Goal: Task Accomplishment & Management: Complete application form

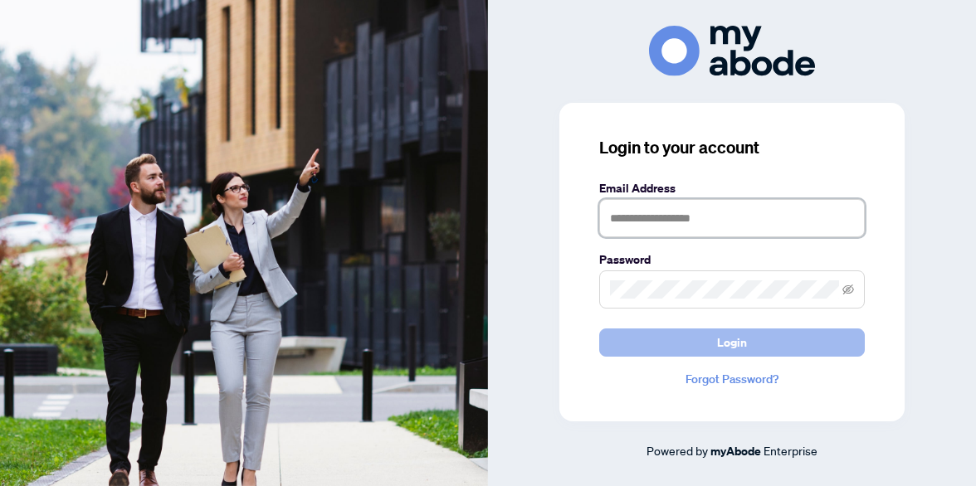
type input "**********"
click at [724, 342] on span "Login" at bounding box center [732, 342] width 30 height 27
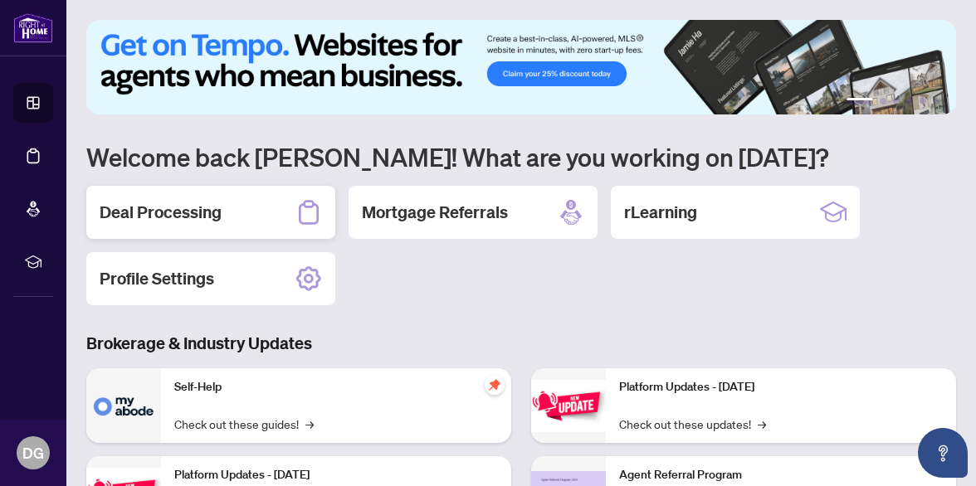
click at [207, 221] on h2 "Deal Processing" at bounding box center [161, 212] width 122 height 23
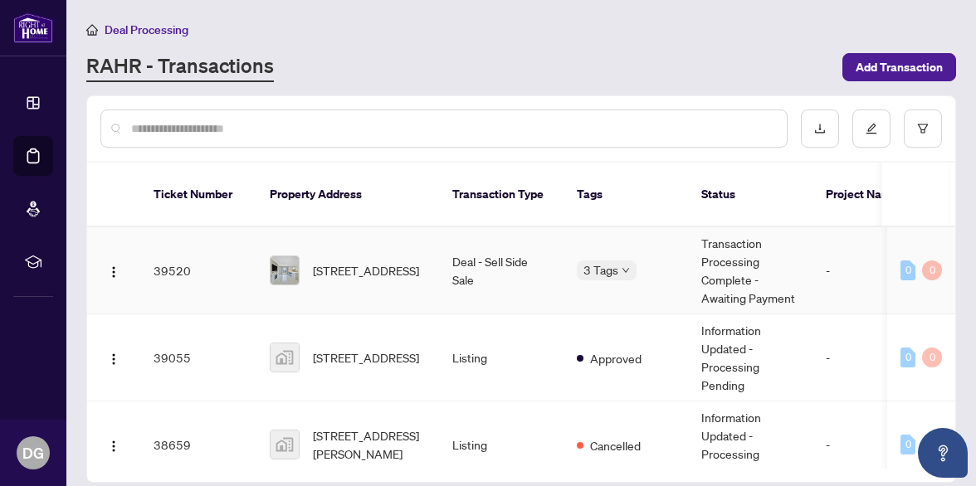
scroll to position [567, 0]
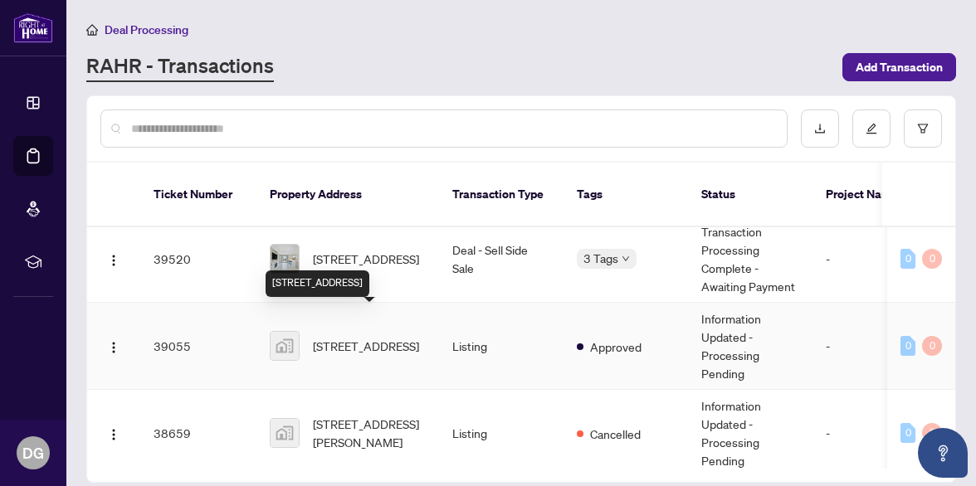
click at [344, 337] on span "[STREET_ADDRESS]" at bounding box center [366, 346] width 106 height 18
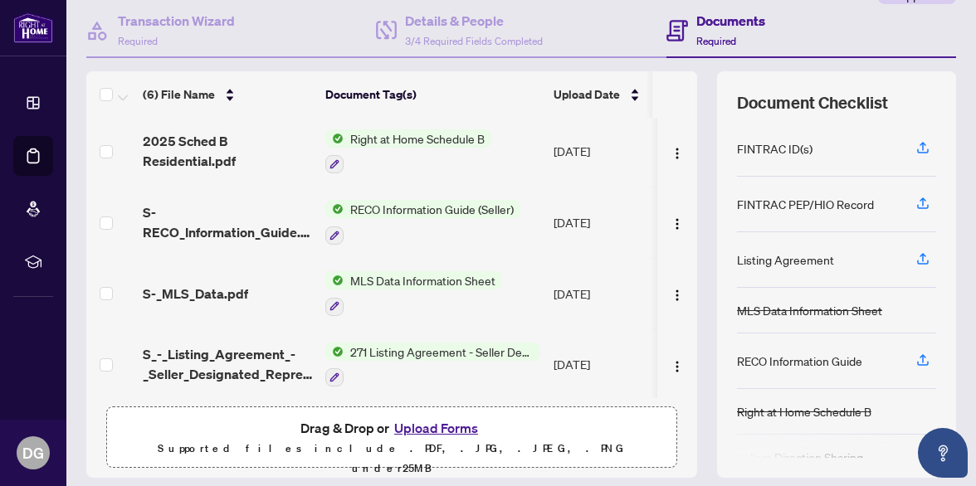
scroll to position [206, 0]
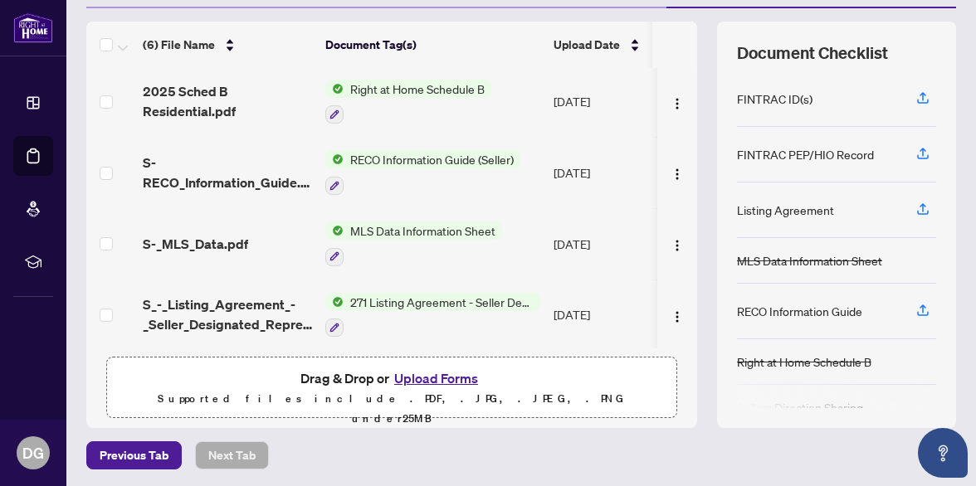
click at [436, 378] on button "Upload Forms" at bounding box center [436, 378] width 94 height 22
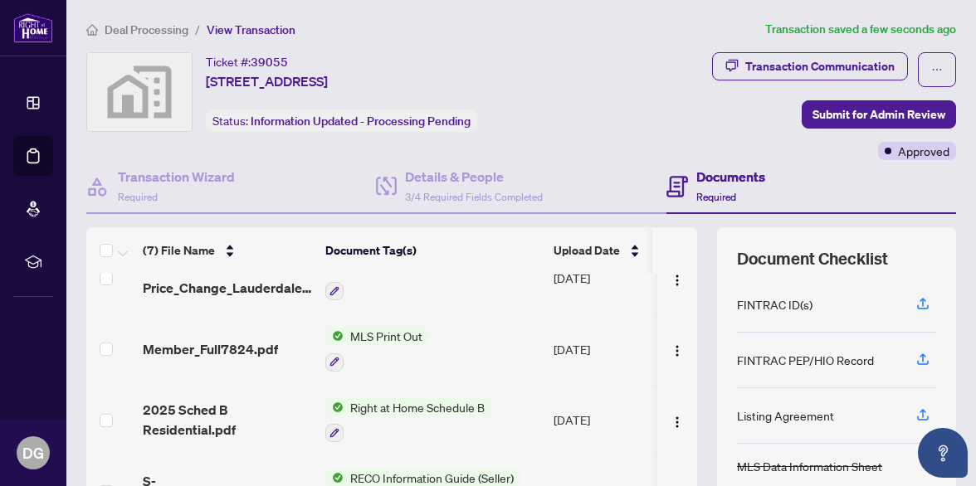
scroll to position [0, 0]
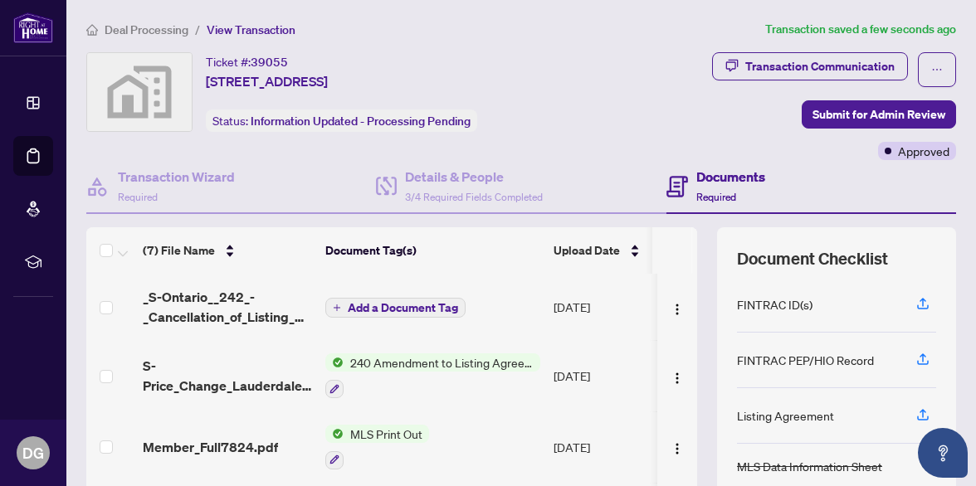
click at [377, 302] on span "Add a Document Tag" at bounding box center [403, 308] width 110 height 12
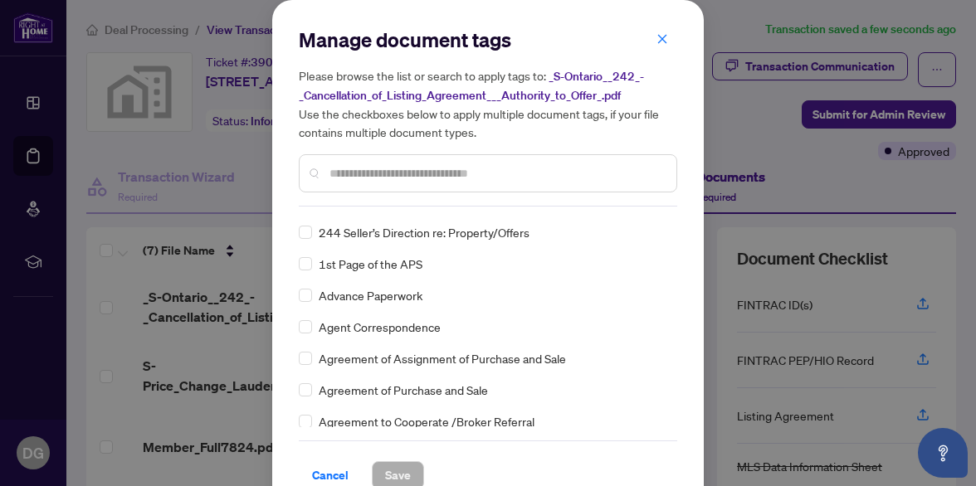
scroll to position [249, 0]
click at [377, 178] on input "text" at bounding box center [495, 173] width 333 height 18
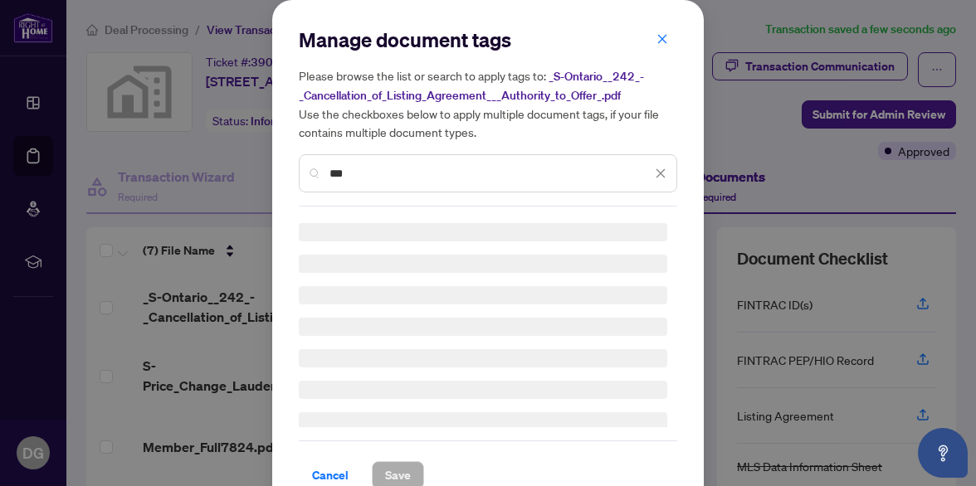
scroll to position [0, 0]
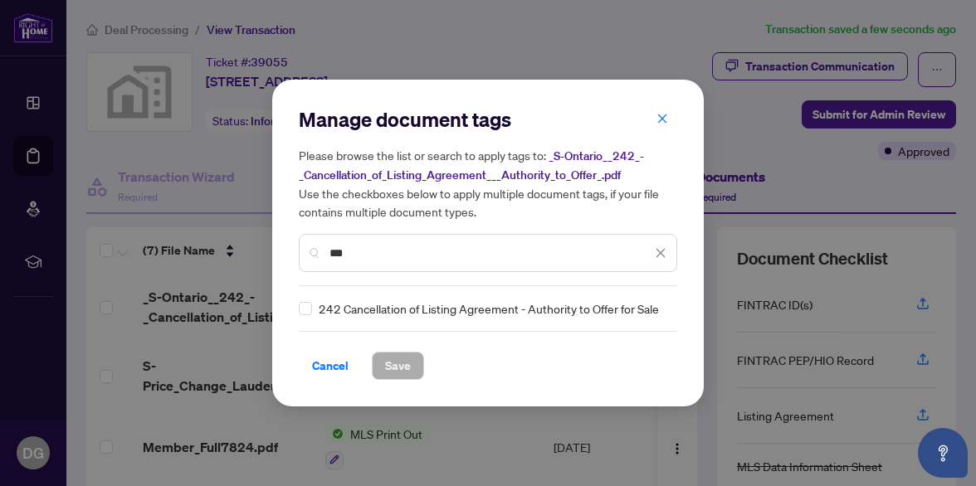
type input "***"
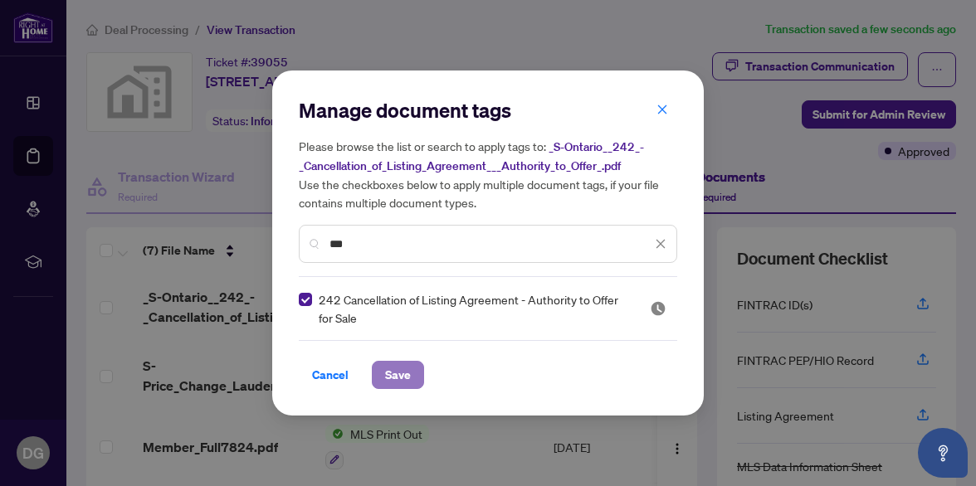
click at [391, 377] on span "Save" at bounding box center [398, 375] width 26 height 27
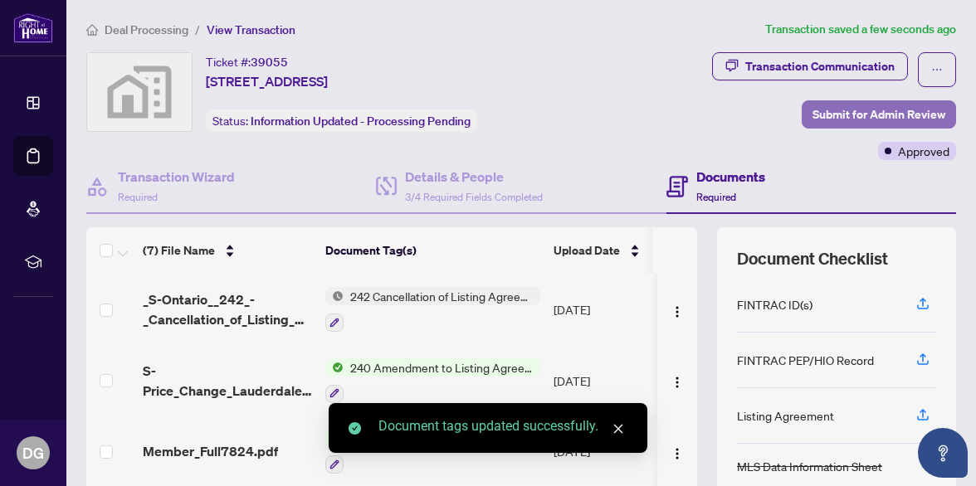
click at [835, 115] on span "Submit for Admin Review" at bounding box center [878, 114] width 133 height 27
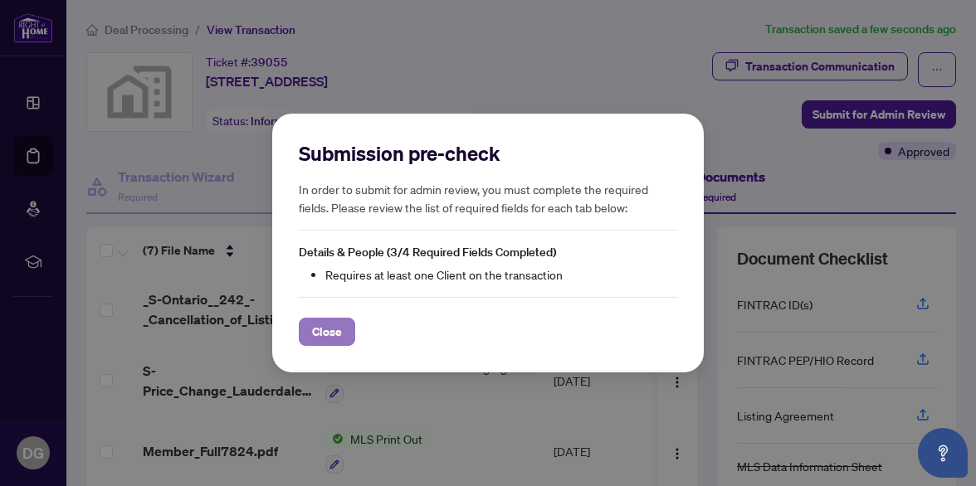
click at [332, 333] on span "Close" at bounding box center [327, 332] width 30 height 27
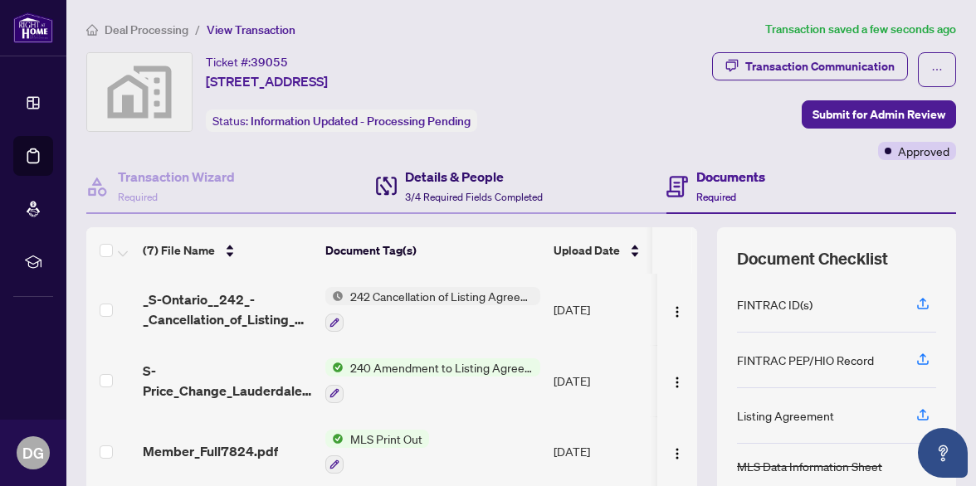
click at [416, 186] on div "Details & People 3/4 Required Fields Completed" at bounding box center [474, 186] width 138 height 39
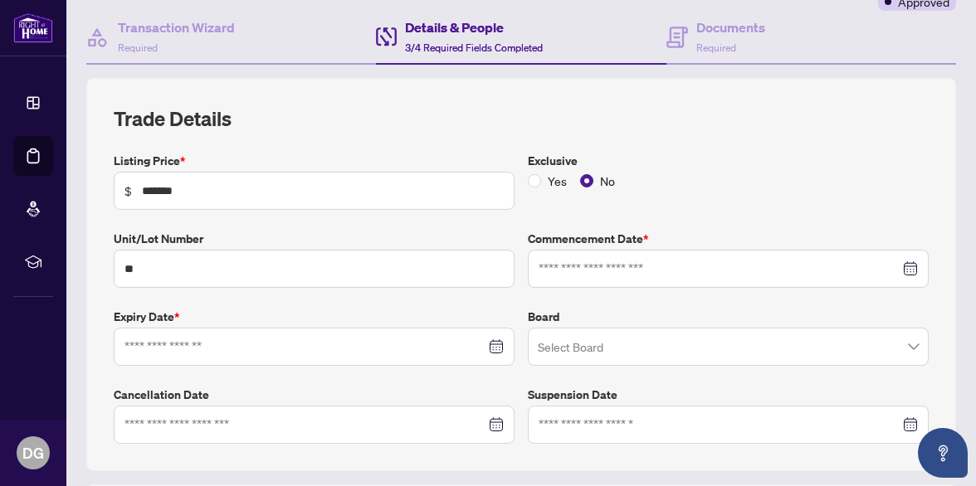
type input "**********"
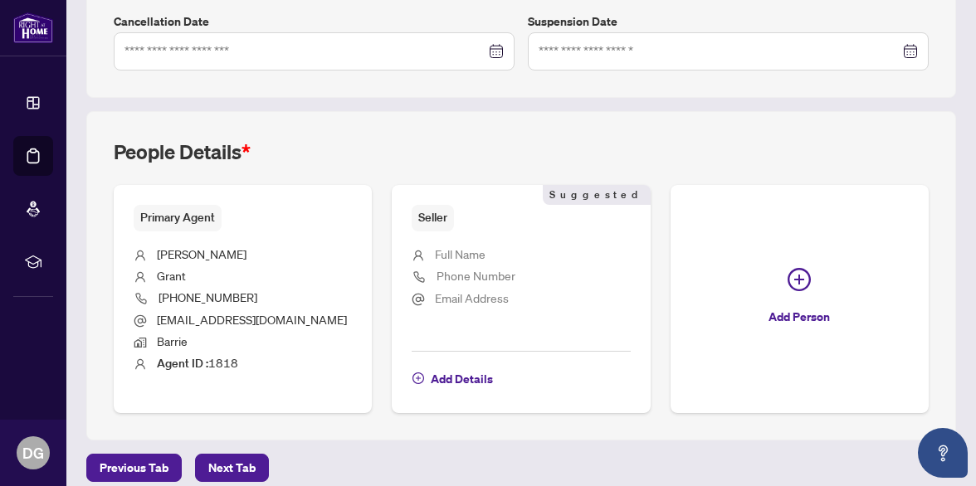
scroll to position [533, 0]
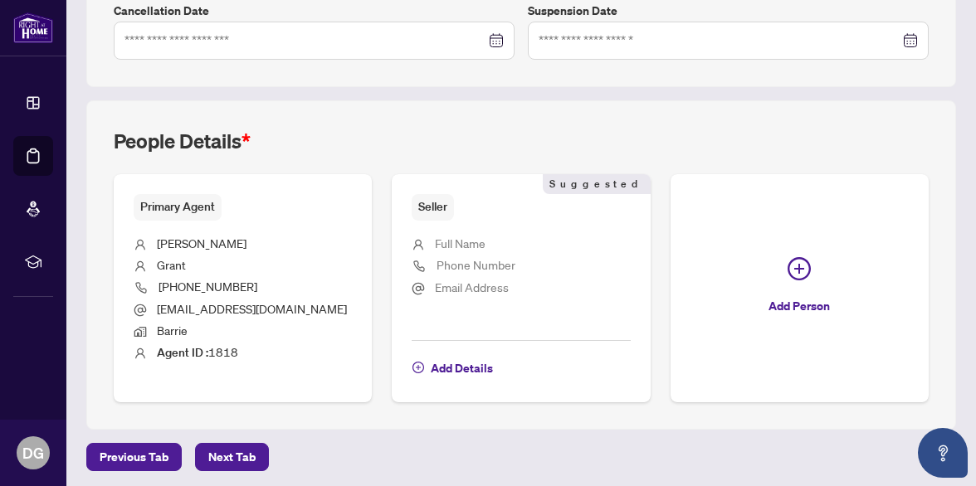
click at [492, 248] on li "Full Name" at bounding box center [520, 245] width 218 height 22
click at [453, 363] on span "Add Details" at bounding box center [462, 368] width 62 height 27
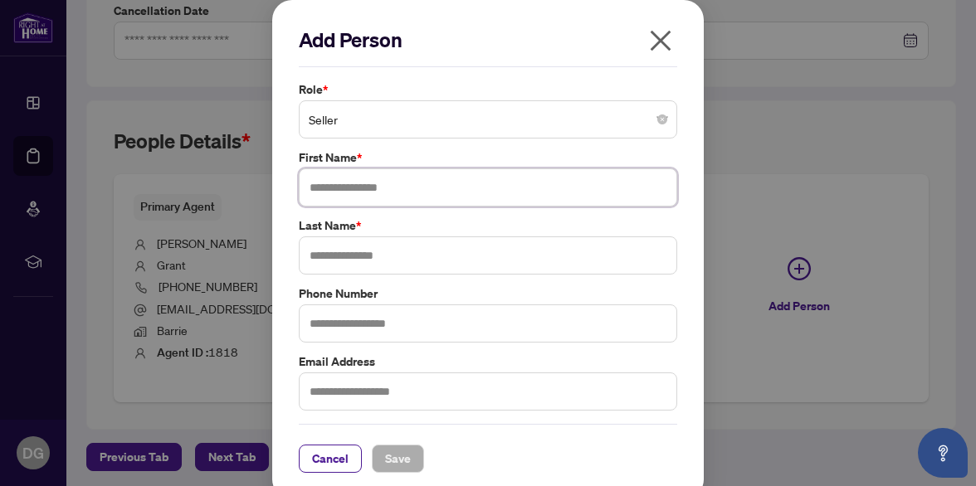
click at [348, 180] on input "text" at bounding box center [488, 187] width 378 height 38
type input "****"
click at [337, 261] on input "text" at bounding box center [488, 255] width 378 height 38
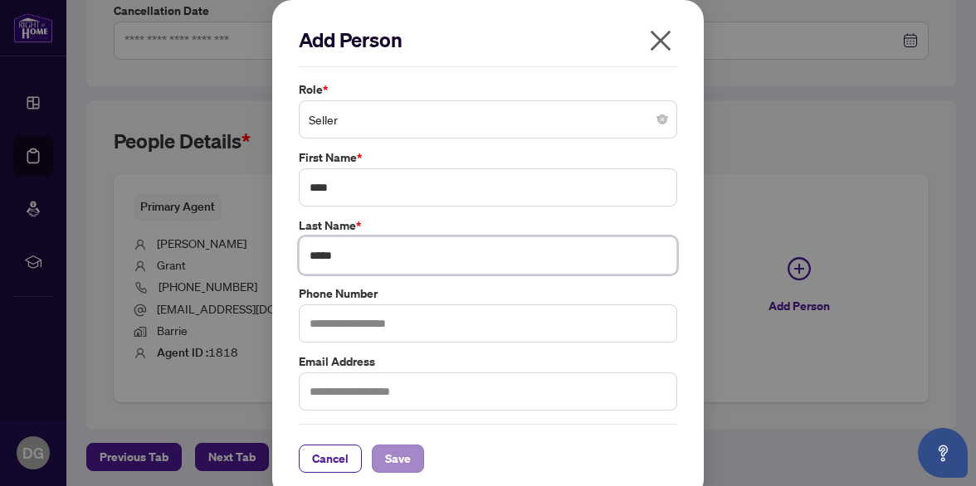
type input "*****"
click at [400, 463] on span "Save" at bounding box center [398, 458] width 26 height 27
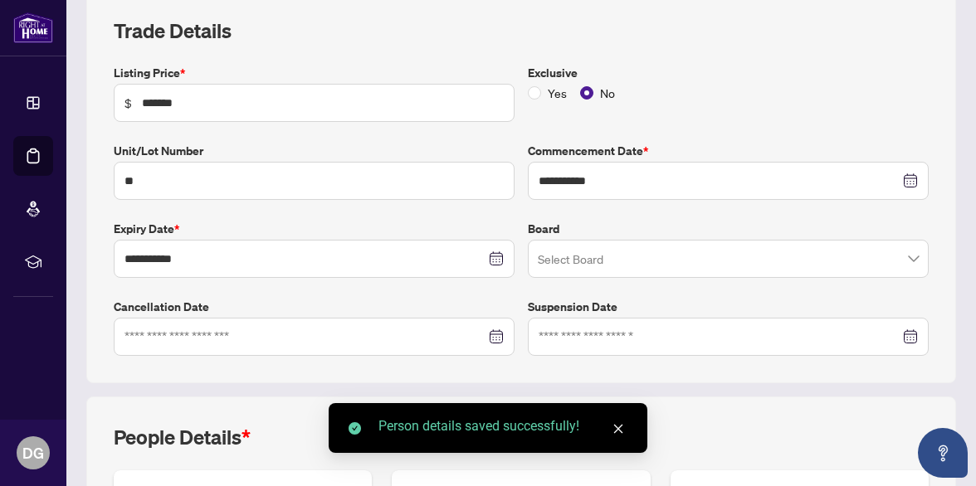
scroll to position [0, 0]
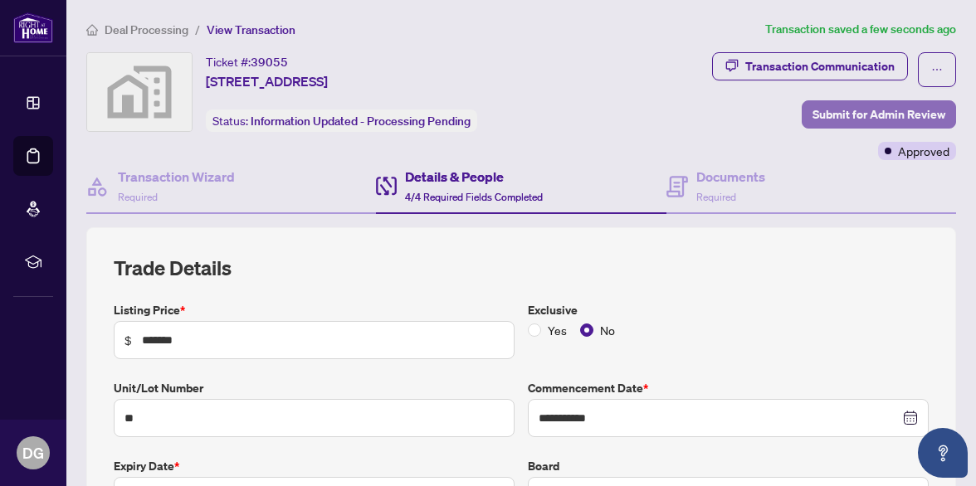
click at [837, 114] on span "Submit for Admin Review" at bounding box center [878, 114] width 133 height 27
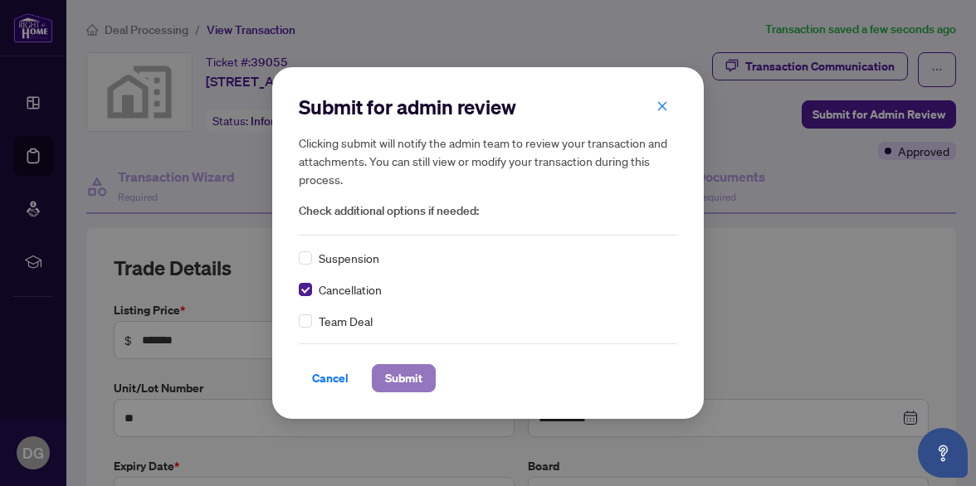
click at [392, 378] on span "Submit" at bounding box center [403, 378] width 37 height 27
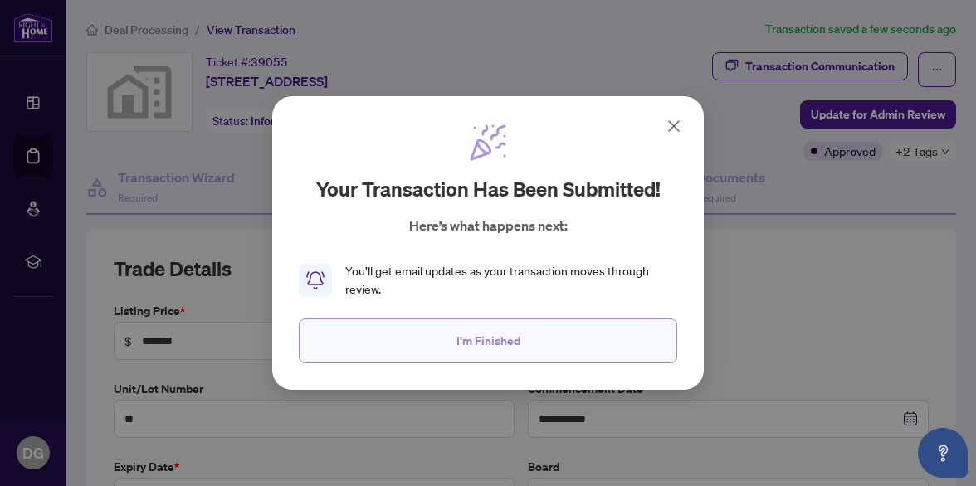
click at [473, 335] on span "I'm Finished" at bounding box center [488, 341] width 64 height 27
